Goal: Navigation & Orientation: Find specific page/section

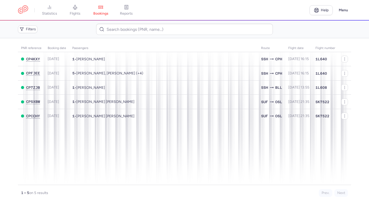
click at [104, 11] on span "bookings" at bounding box center [100, 13] width 15 height 5
click at [24, 9] on link at bounding box center [23, 9] width 10 height 9
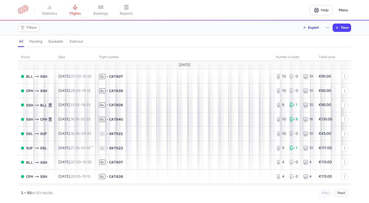
click at [104, 14] on span "bookings" at bounding box center [100, 13] width 15 height 5
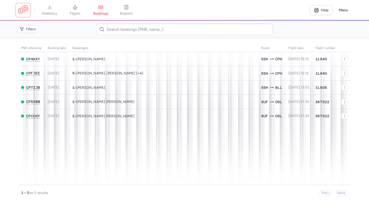
click at [25, 11] on link at bounding box center [23, 9] width 10 height 9
